Goal: Task Accomplishment & Management: Manage account settings

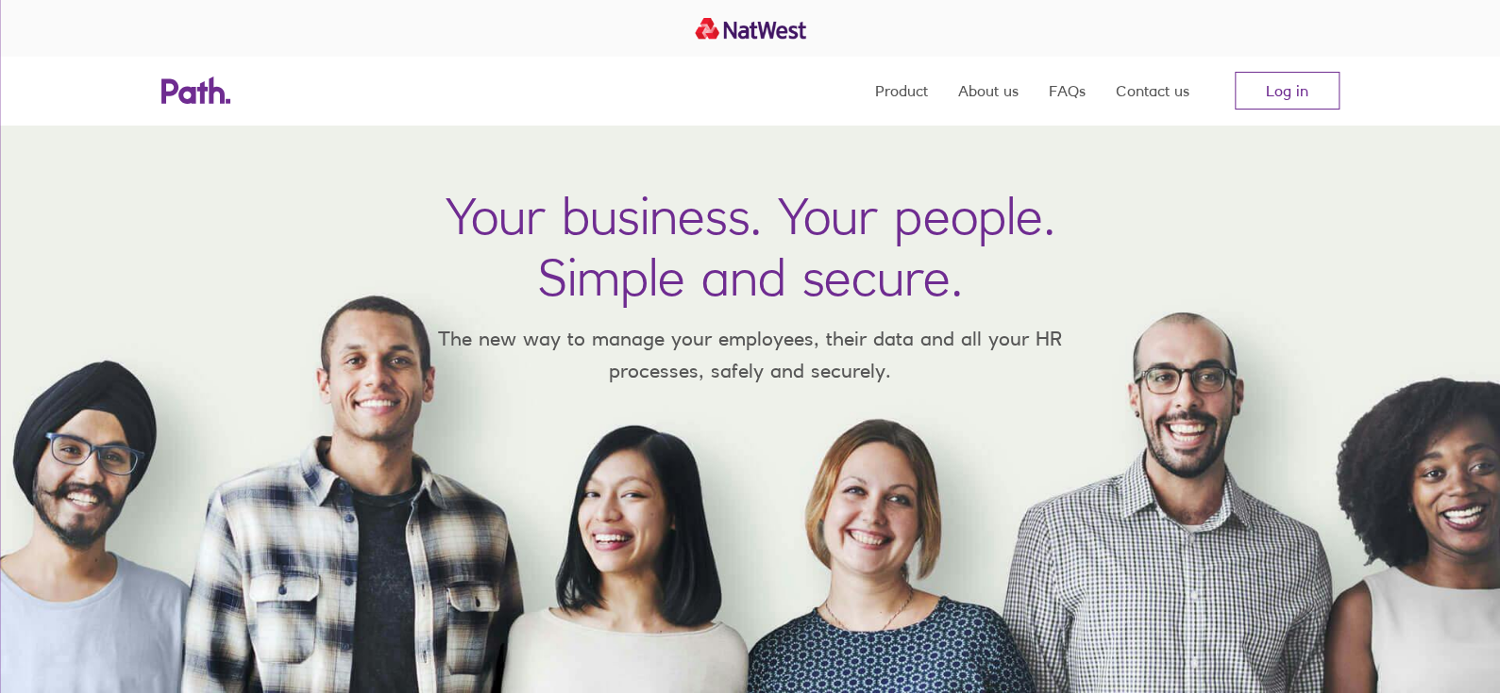
drag, startPoint x: 1247, startPoint y: 79, endPoint x: 1093, endPoint y: 76, distance: 153.9
click at [1247, 79] on link "Log in" at bounding box center [1287, 91] width 105 height 38
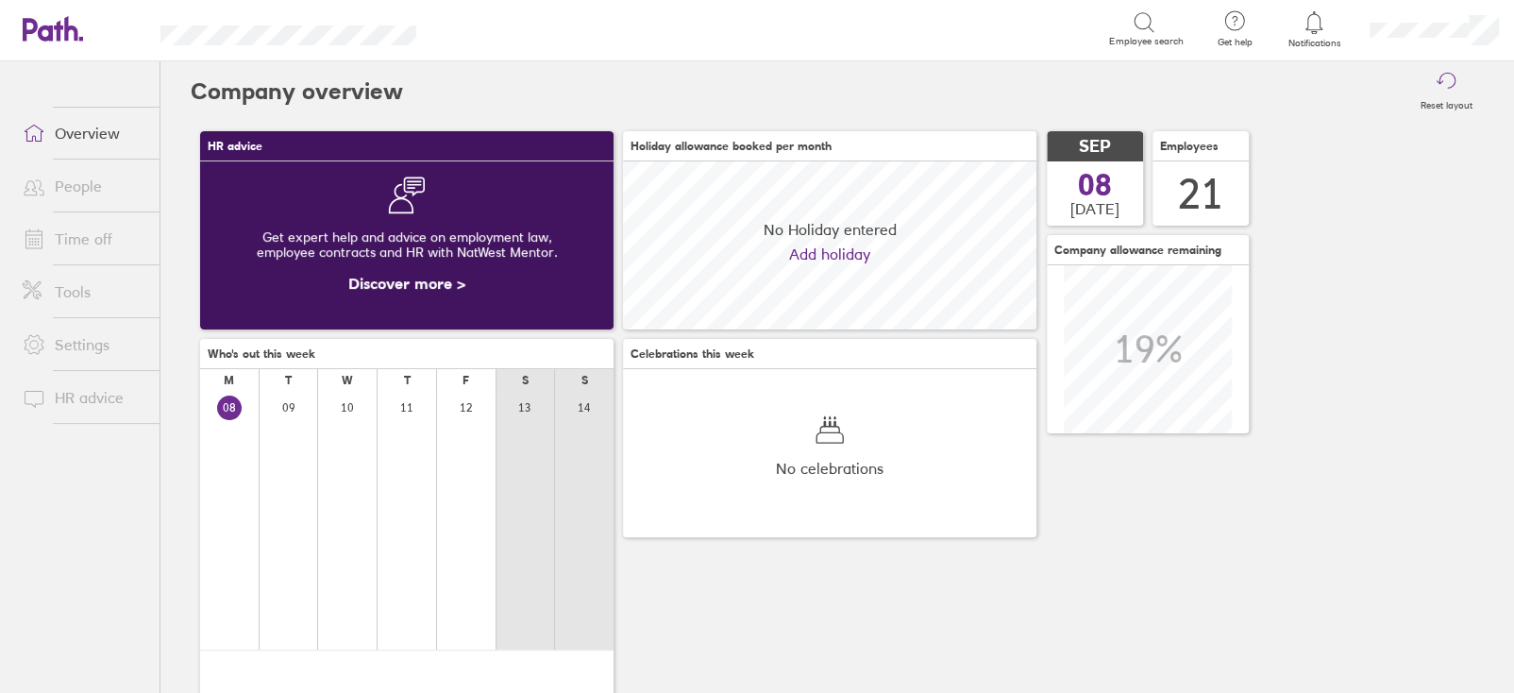
scroll to position [167, 413]
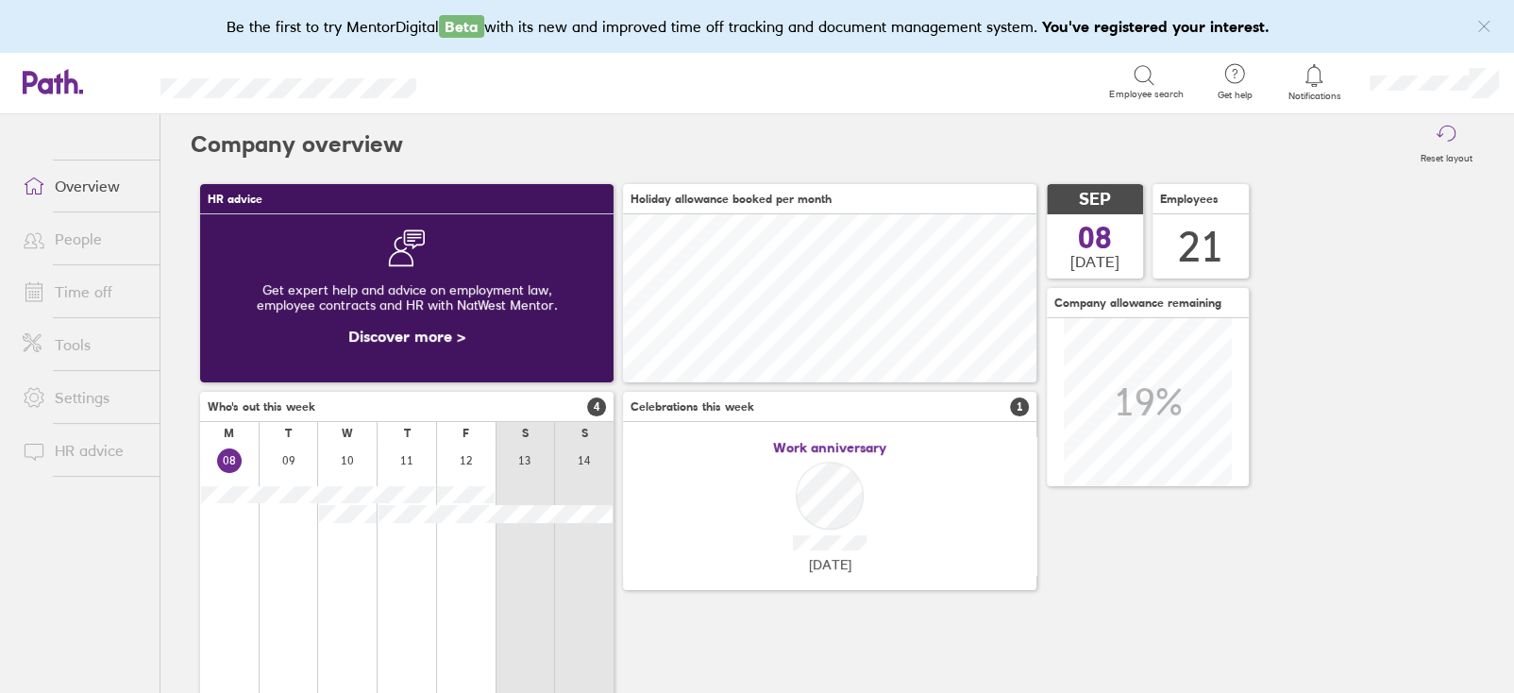
click at [67, 293] on link "Time off" at bounding box center [84, 292] width 152 height 38
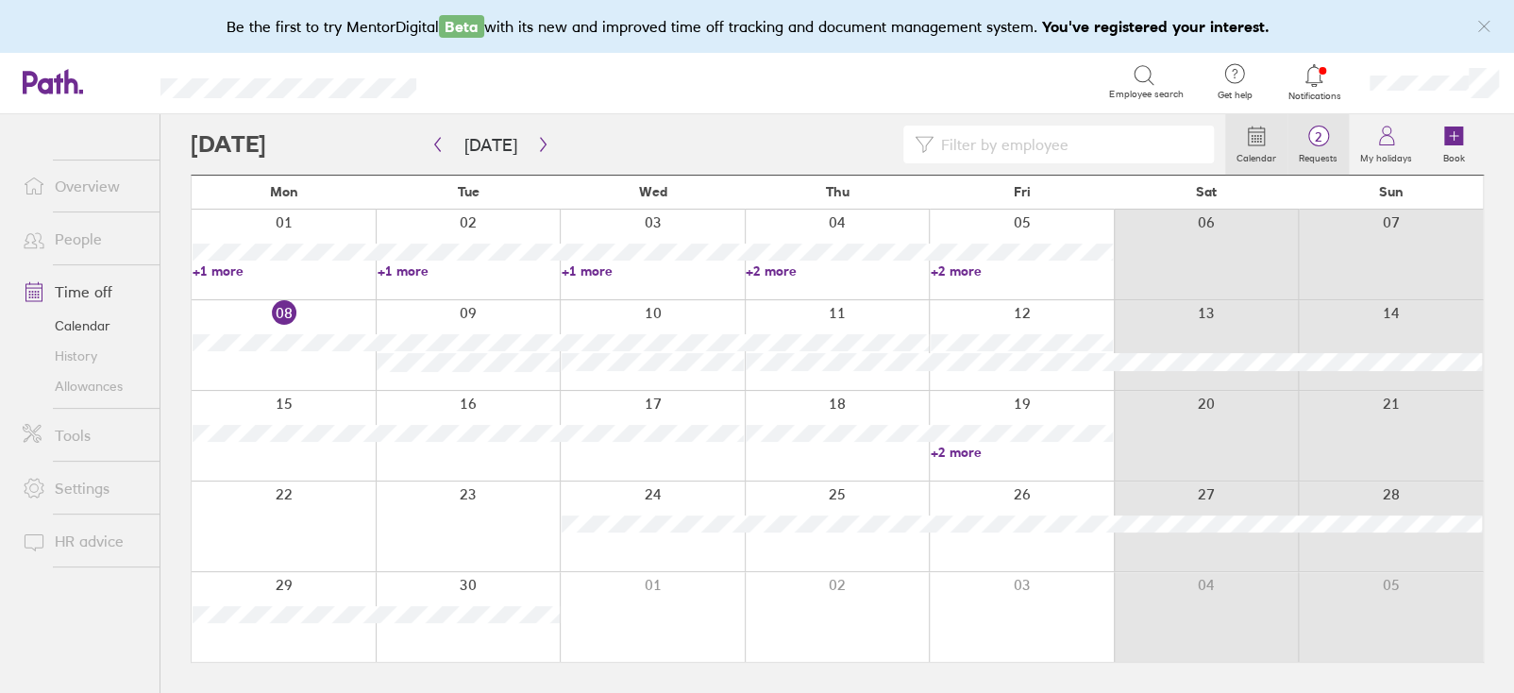
click at [1319, 142] on span "2" at bounding box center [1318, 136] width 61 height 15
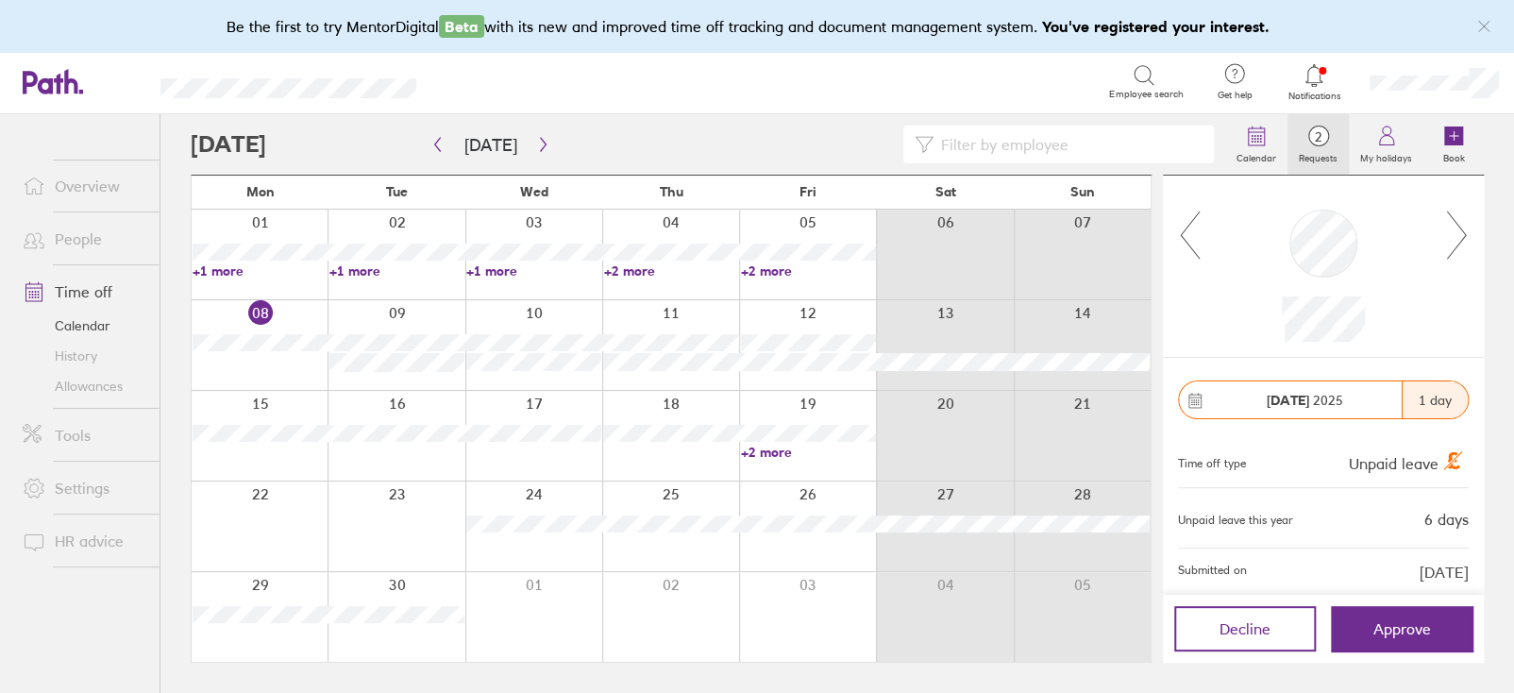
click at [1459, 252] on icon at bounding box center [1457, 235] width 24 height 51
